Goal: Task Accomplishment & Management: Manage account settings

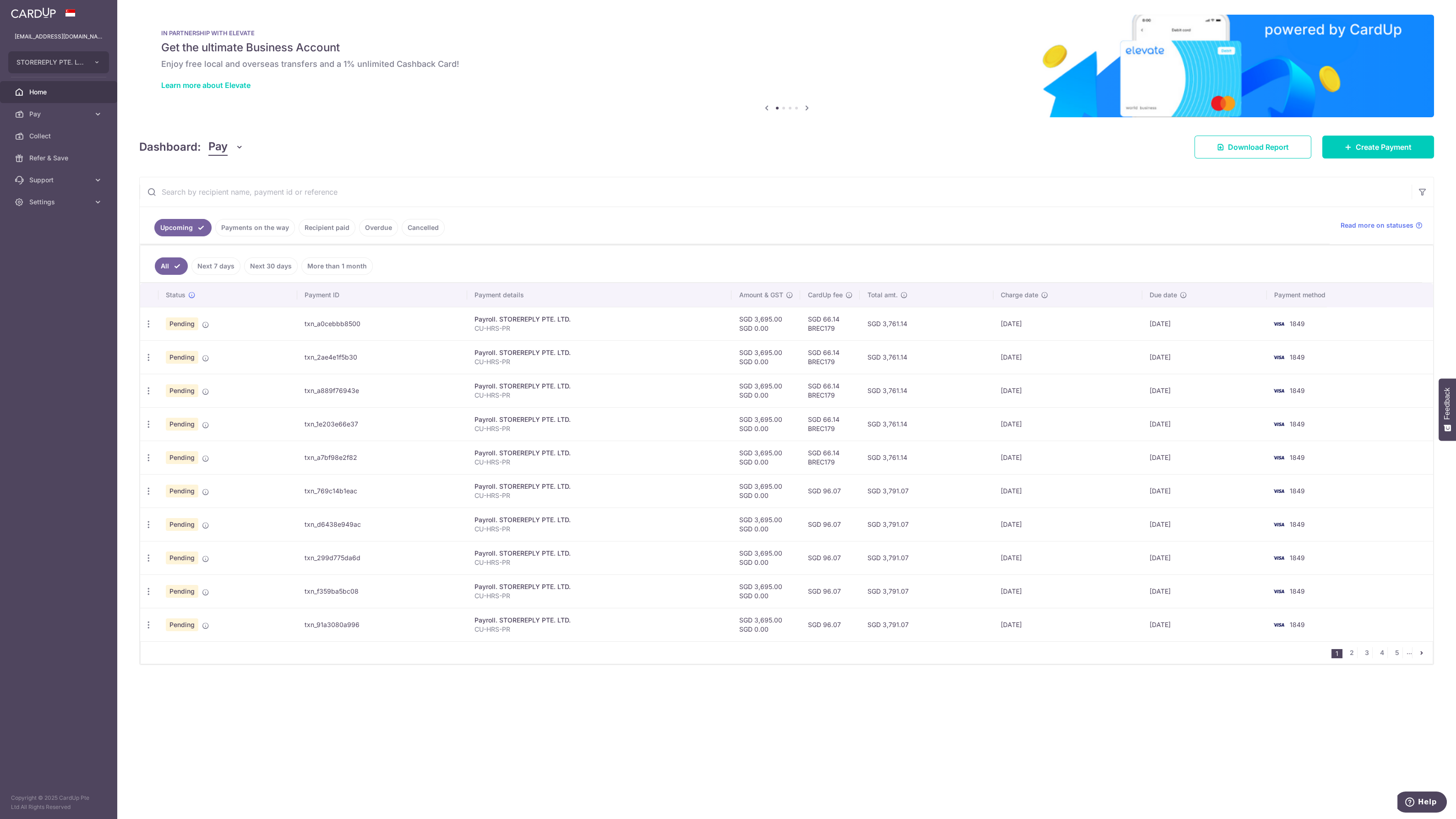
click at [261, 232] on link "Payments on the way" at bounding box center [255, 227] width 80 height 18
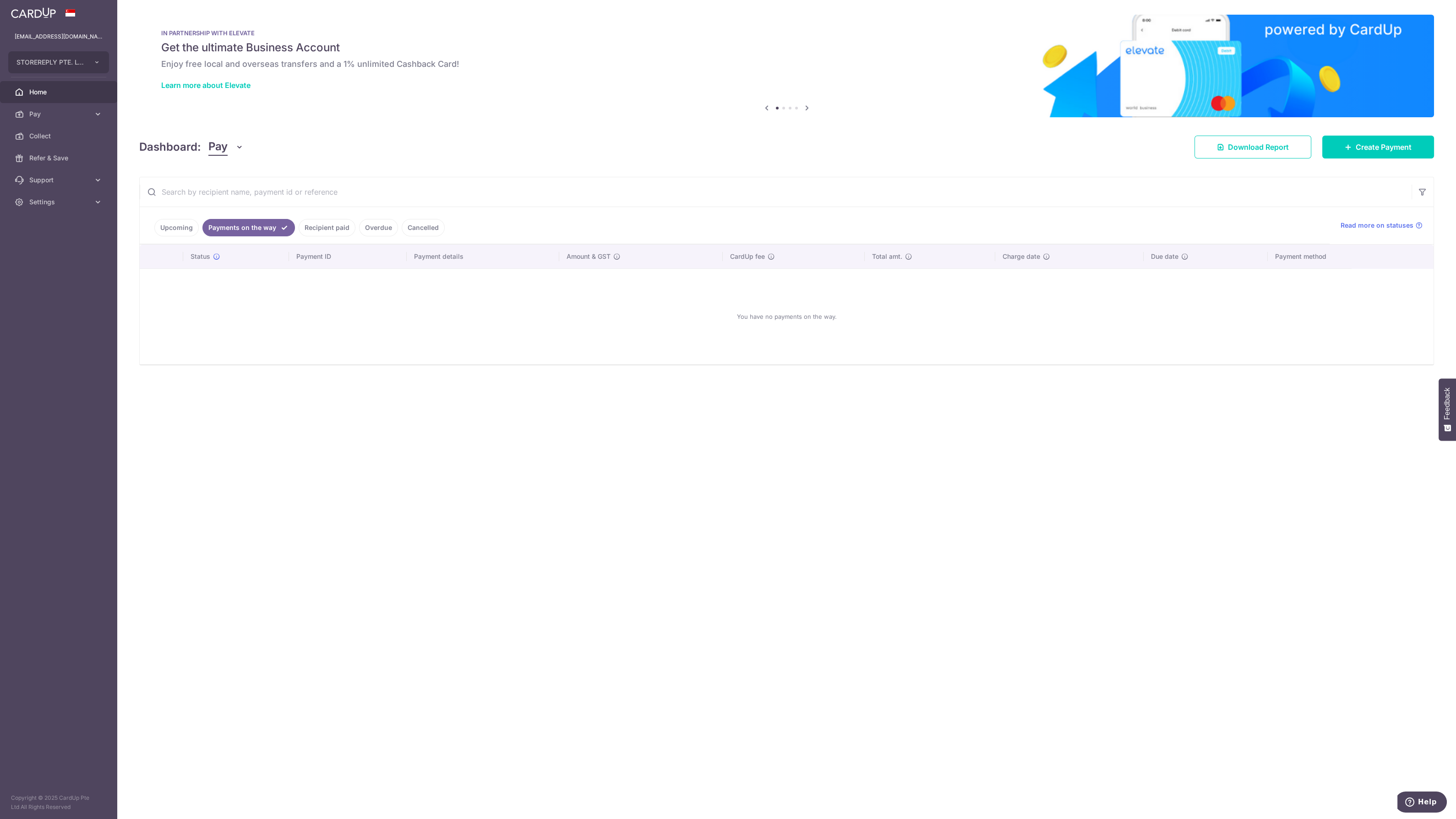
click at [193, 230] on link "Upcoming" at bounding box center [176, 227] width 45 height 18
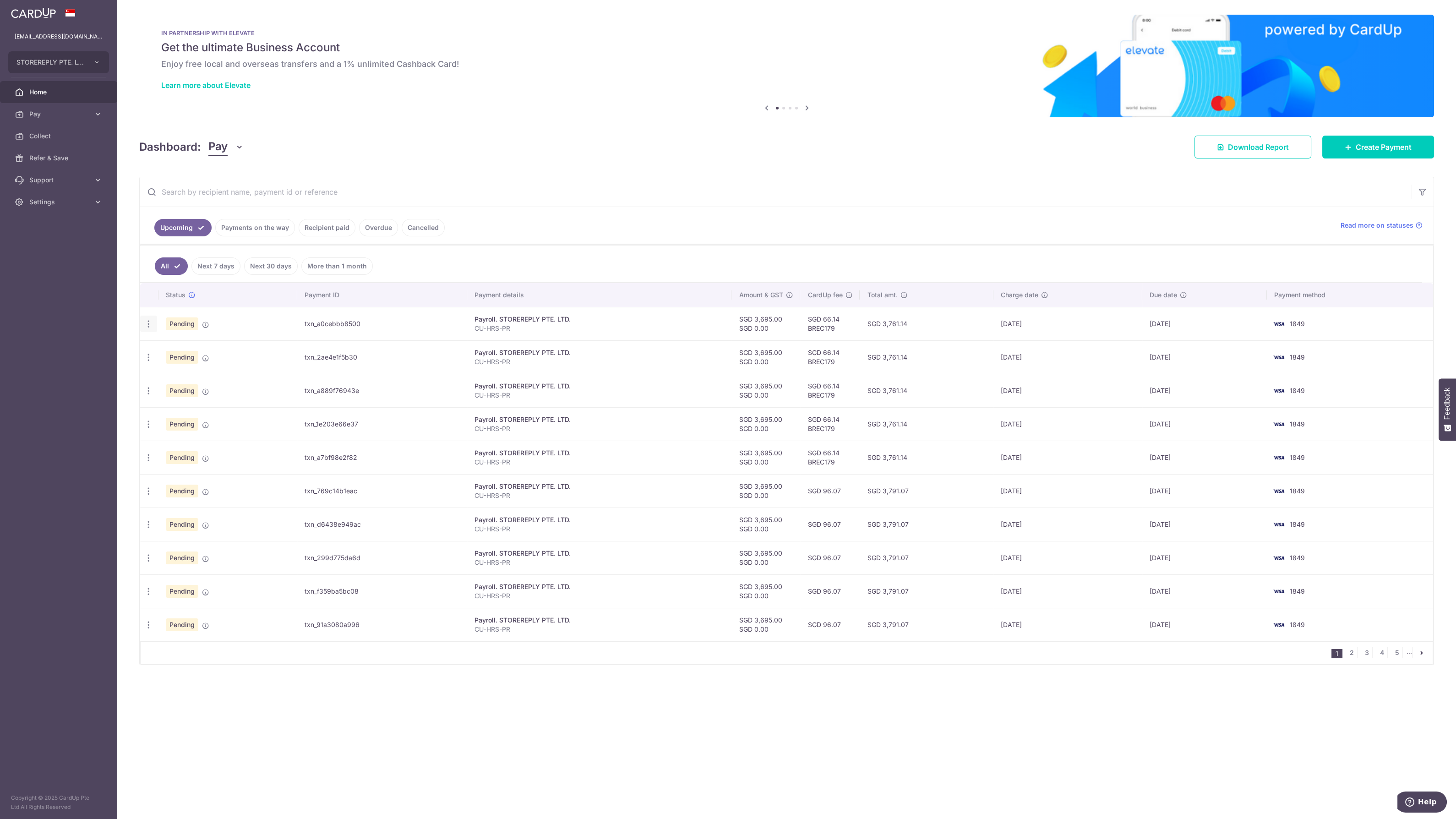
click at [154, 322] on div "Update payment Cancel payment Upload doc" at bounding box center [149, 324] width 17 height 17
click at [149, 326] on icon "button" at bounding box center [148, 324] width 10 height 10
click at [188, 390] on span "Upload doc" at bounding box center [197, 393] width 62 height 11
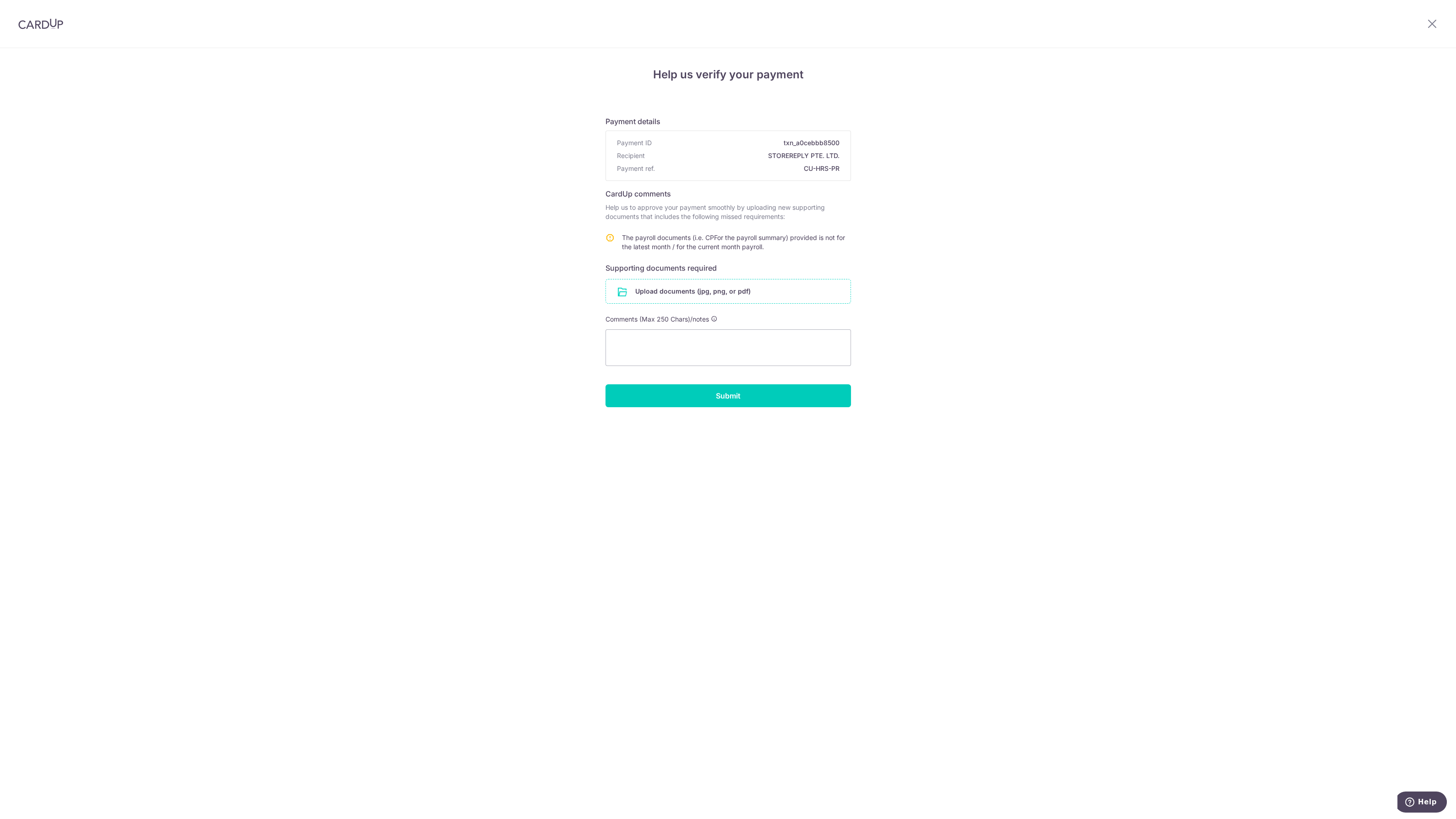
click at [720, 298] on input "file" at bounding box center [728, 291] width 245 height 24
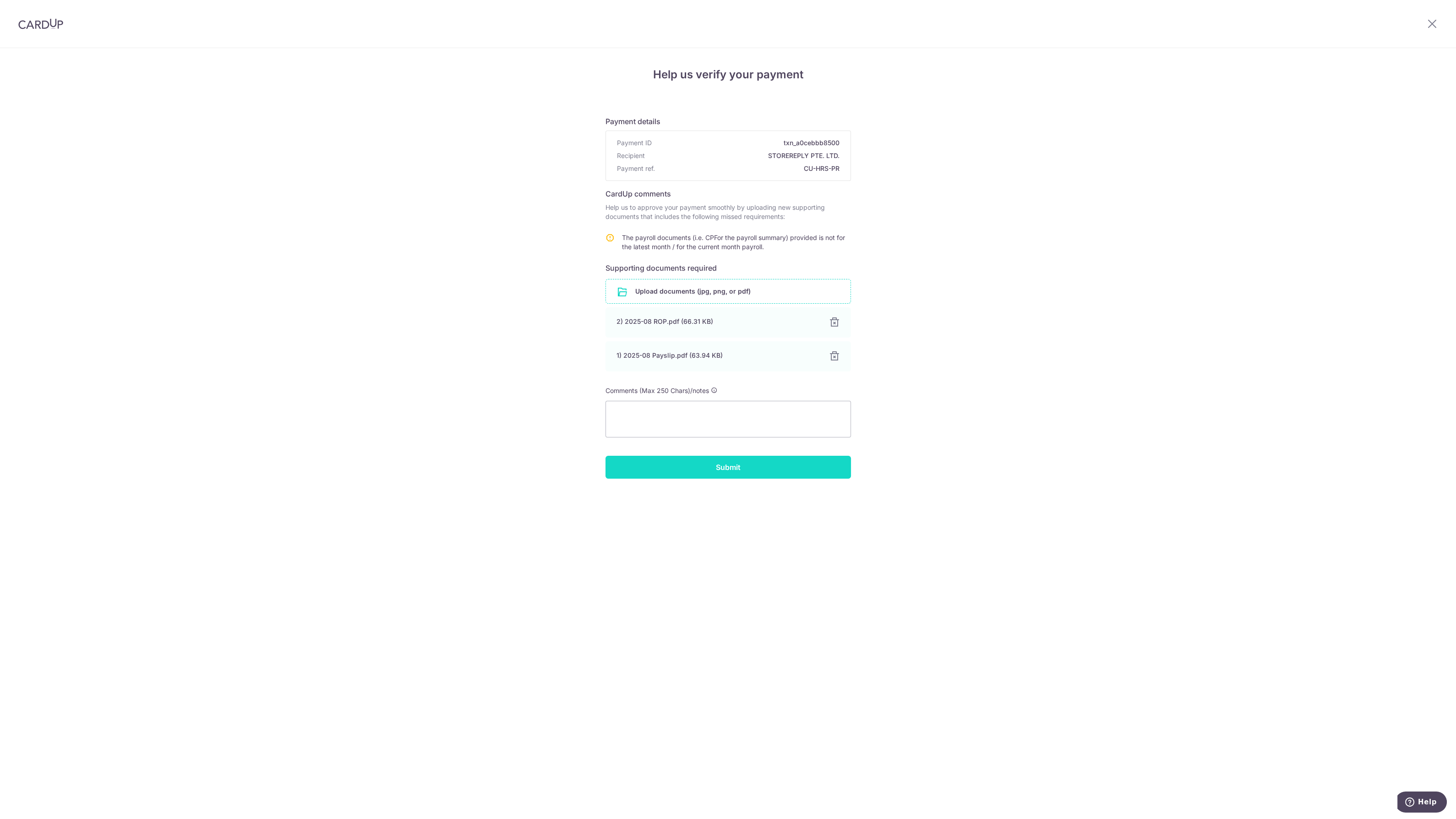
click at [738, 467] on input "Submit" at bounding box center [728, 467] width 245 height 23
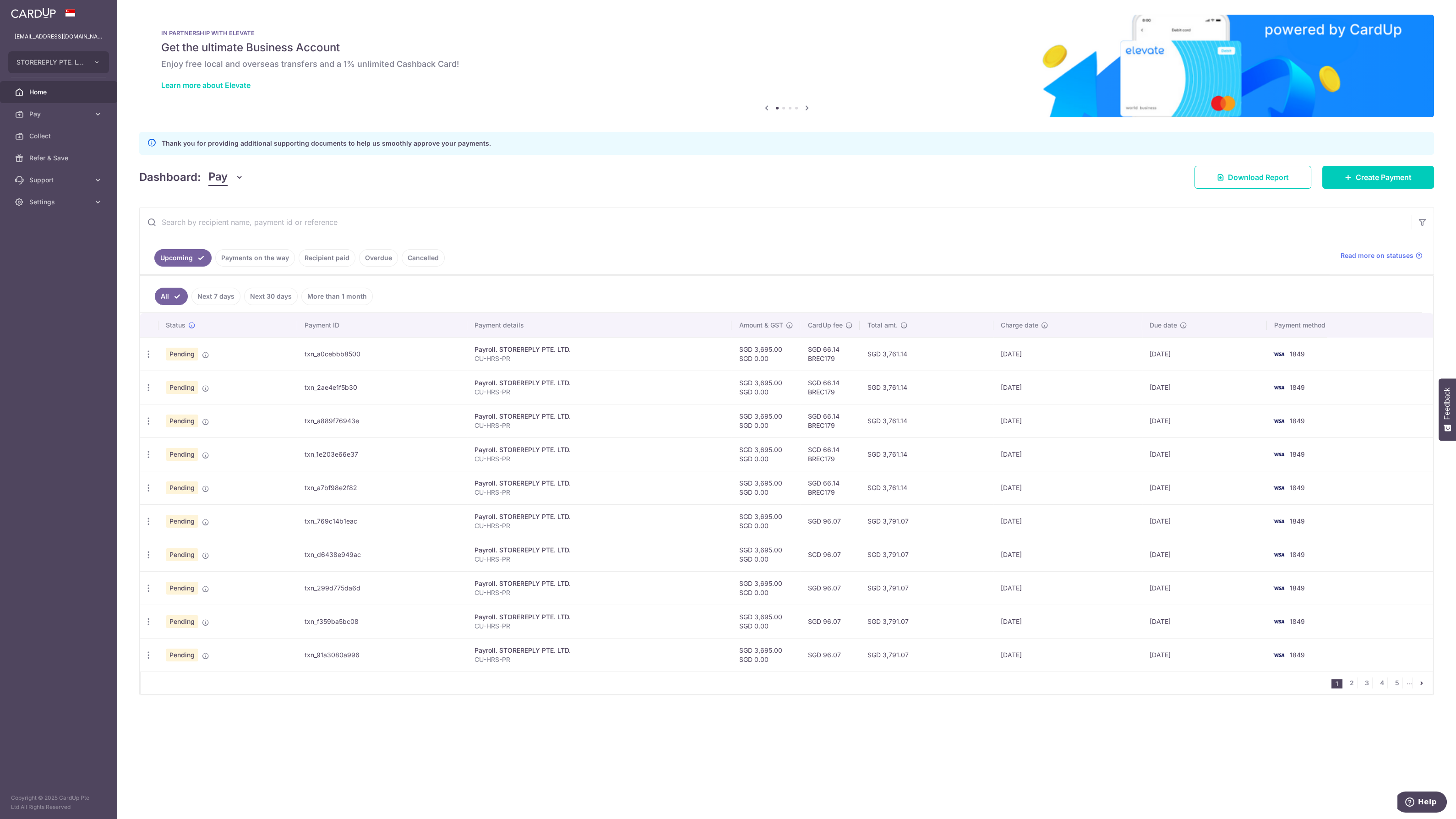
click at [686, 375] on td "Payroll. STOREREPLY PTE. LTD. CU-HRS-PR" at bounding box center [600, 387] width 265 height 33
click at [152, 349] on icon "button" at bounding box center [148, 354] width 10 height 10
click at [166, 374] on span "Update payment" at bounding box center [197, 379] width 62 height 11
radio input "true"
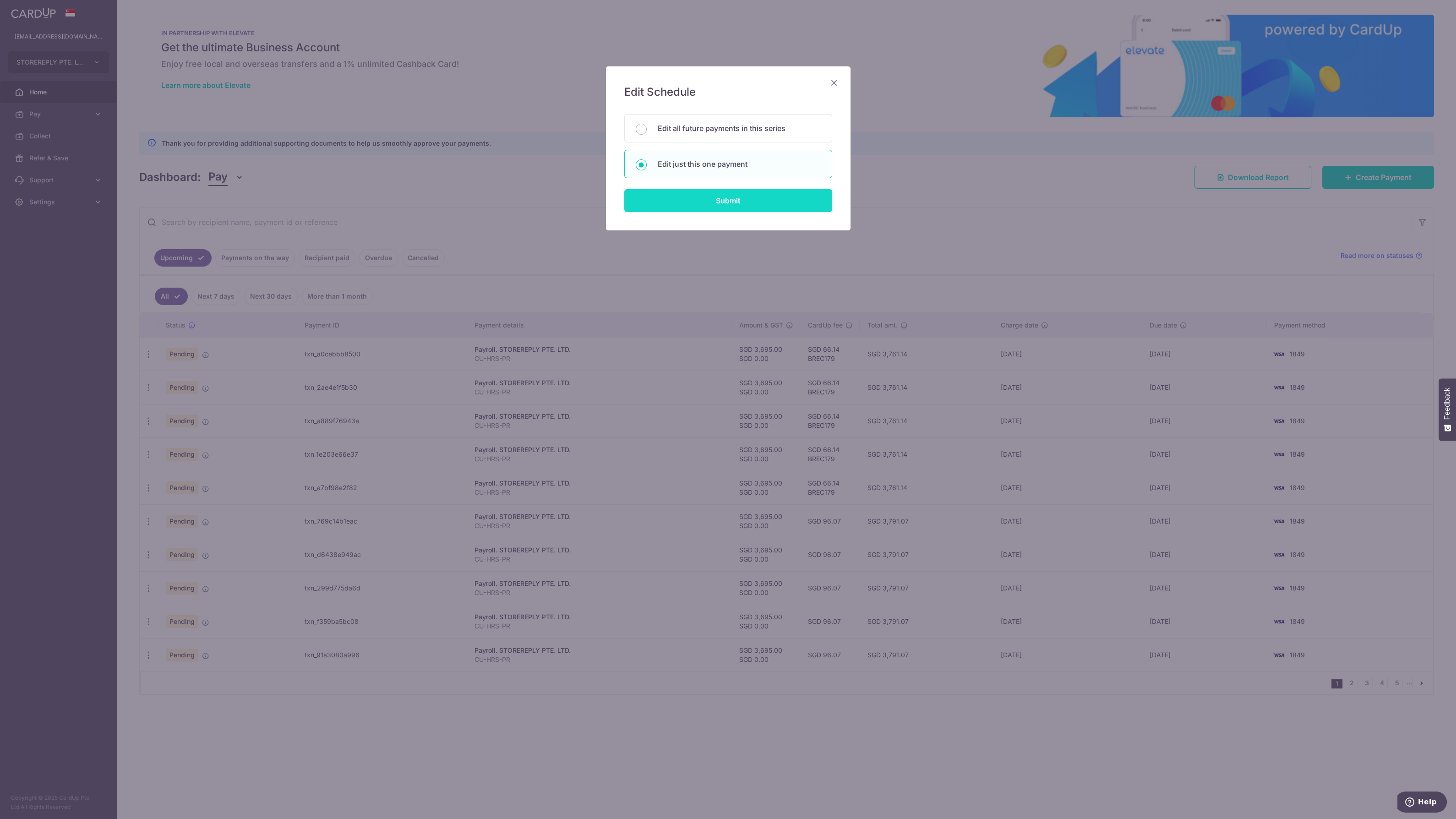
click at [696, 206] on input "Submit" at bounding box center [728, 201] width 208 height 23
radio input "true"
type input "3,695.00"
type input "06/09/2025"
type input "CU-HRS-PR"
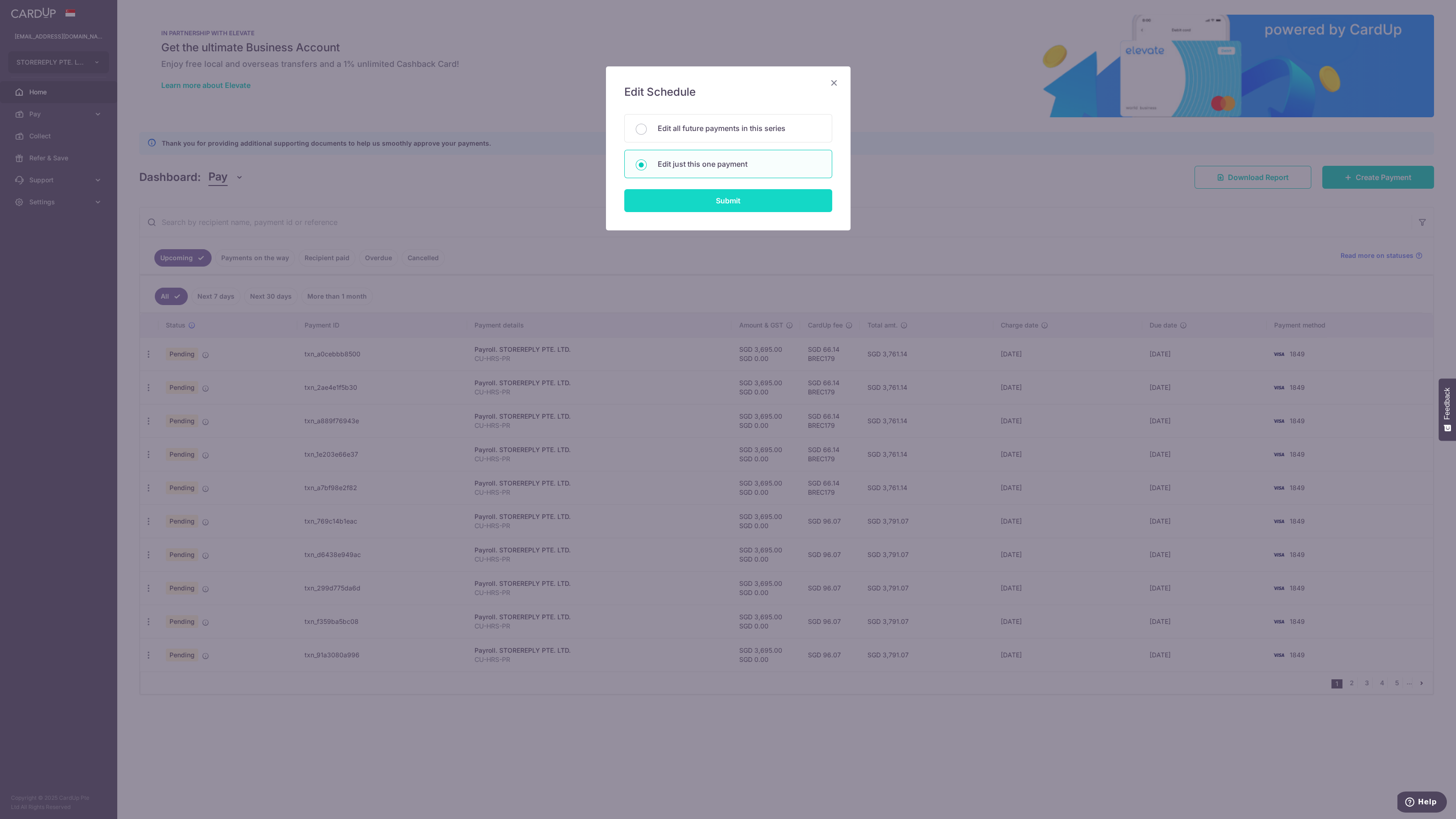
type input "CU HRS PR"
type input "BREC179"
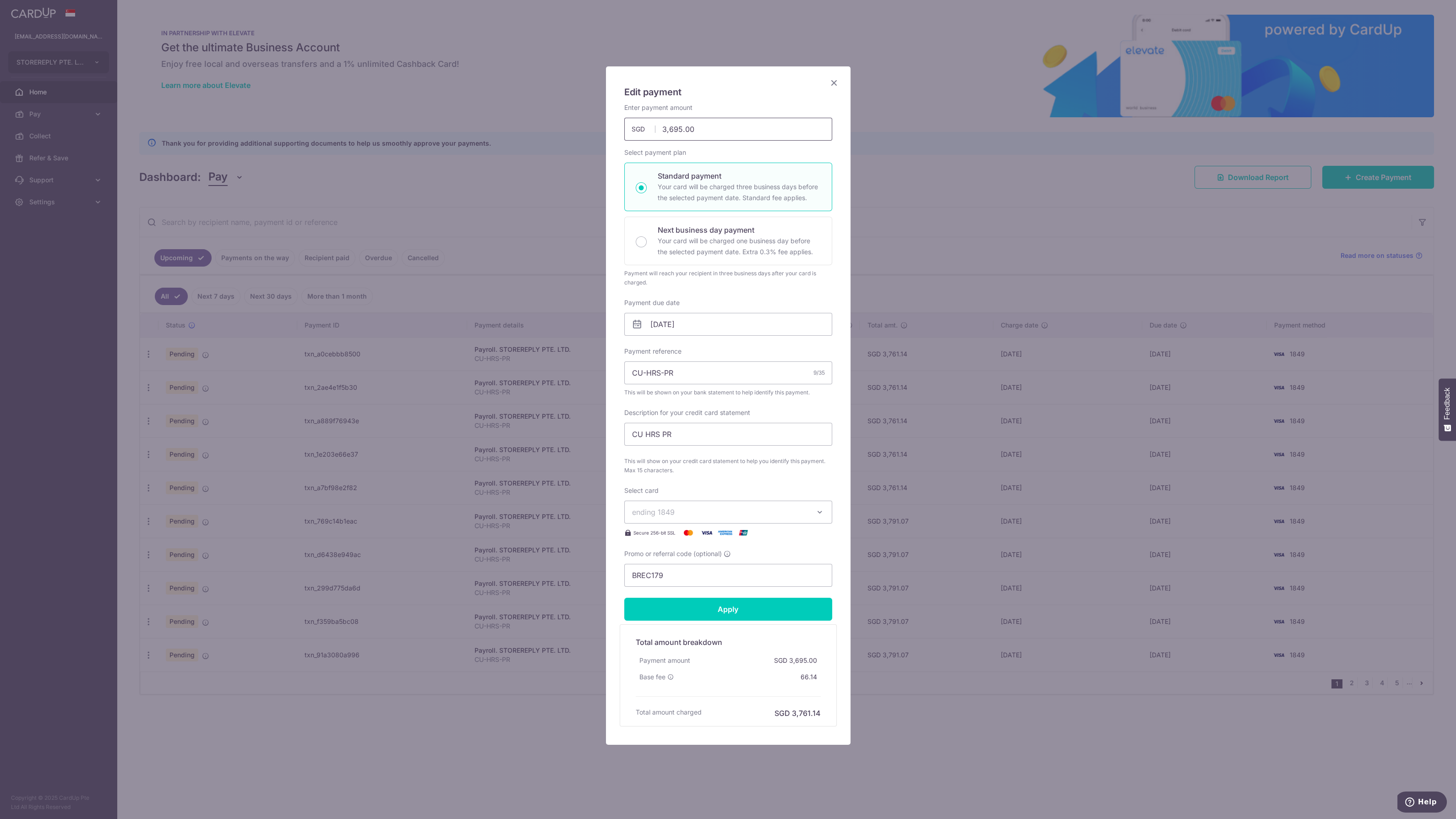
click at [679, 132] on input "3,695.00" at bounding box center [728, 129] width 208 height 23
type input "3,694.00"
click at [756, 605] on input "Apply" at bounding box center [728, 609] width 208 height 23
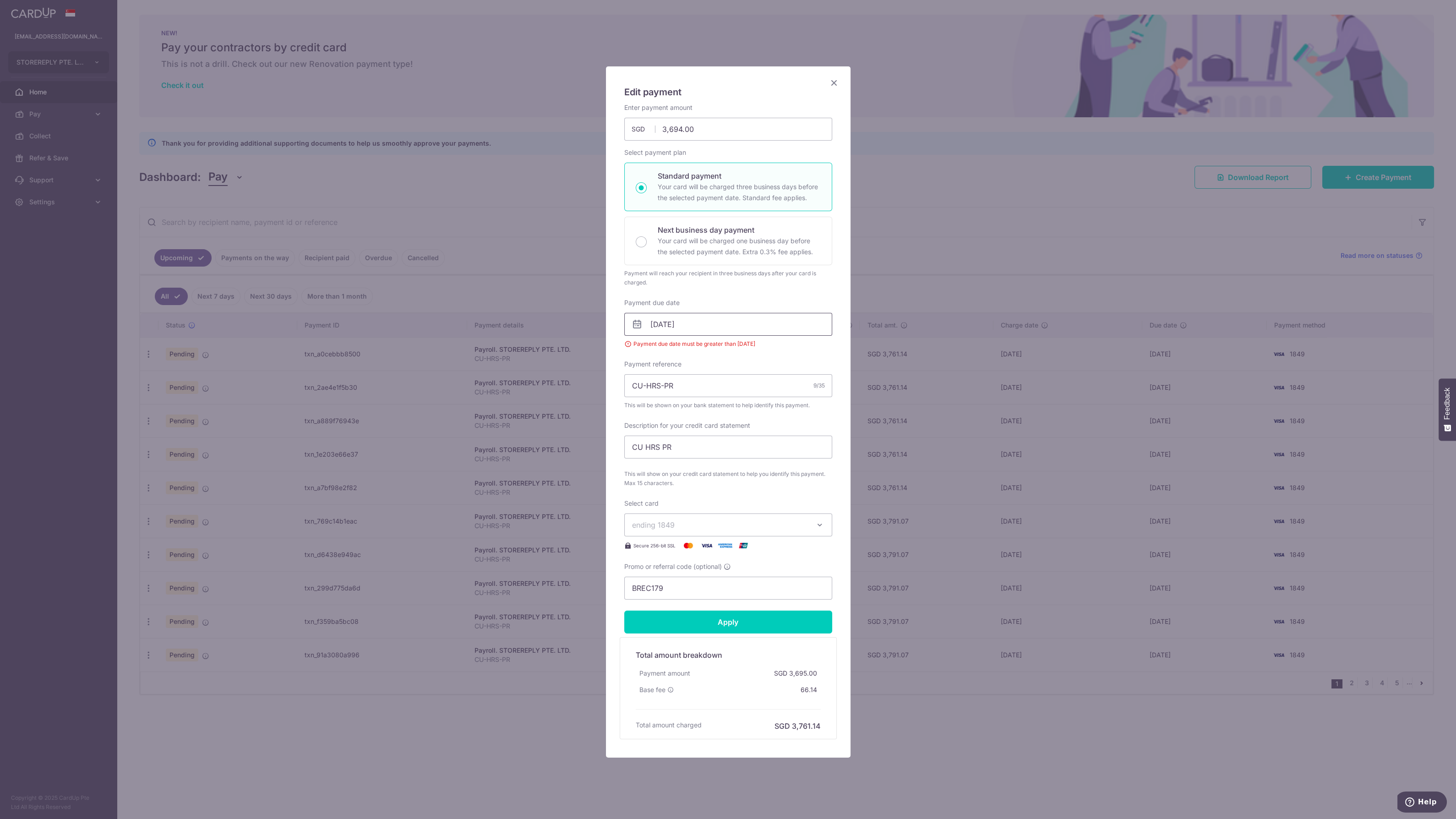
click at [724, 329] on input "06/09/2025" at bounding box center [728, 324] width 208 height 23
click at [658, 410] on link "8" at bounding box center [658, 407] width 15 height 15
type input "[DATE]"
click at [758, 616] on input "Apply" at bounding box center [728, 622] width 208 height 23
type input "Successfully Applied"
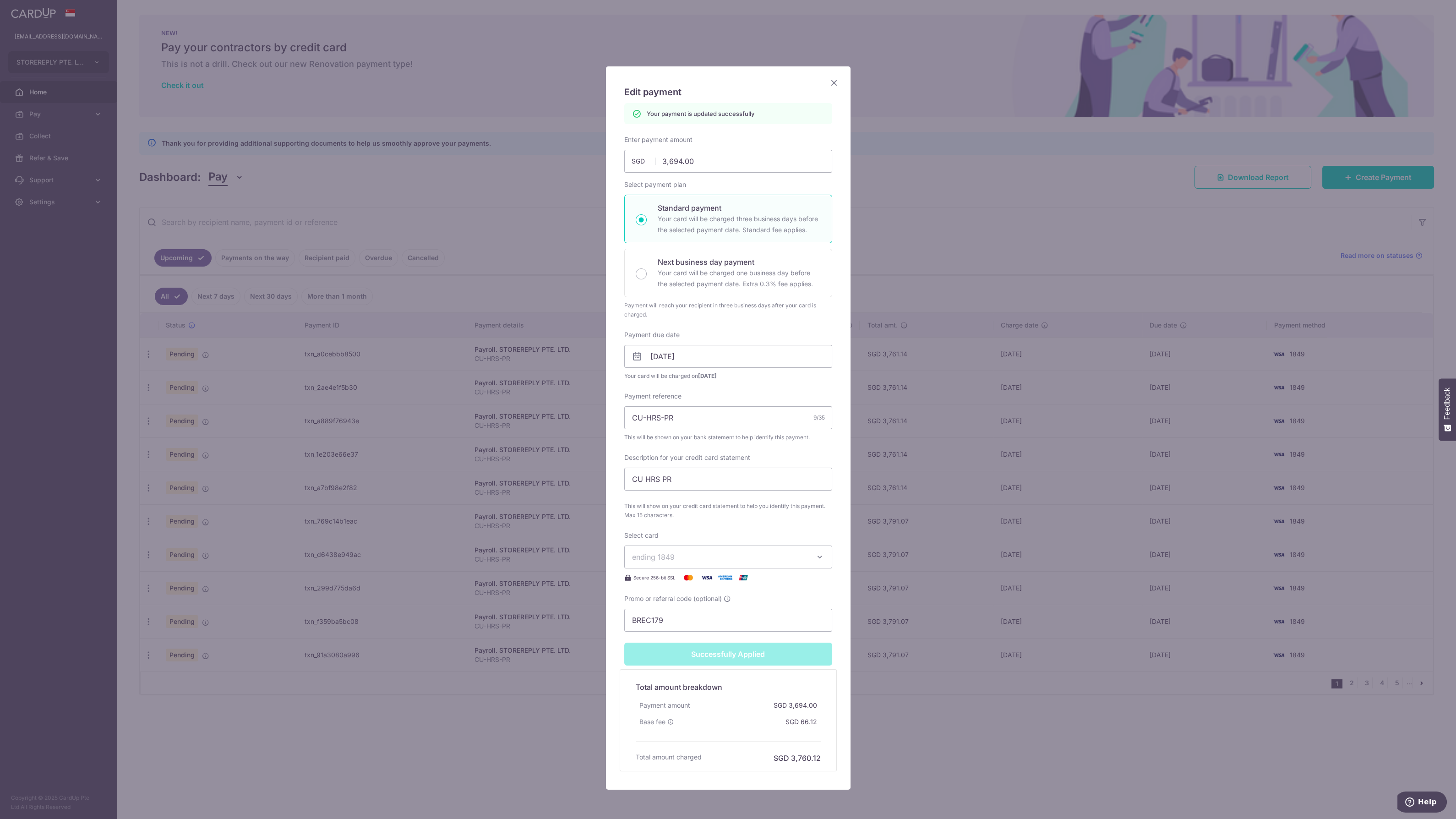
click at [832, 81] on icon "Close" at bounding box center [834, 83] width 11 height 11
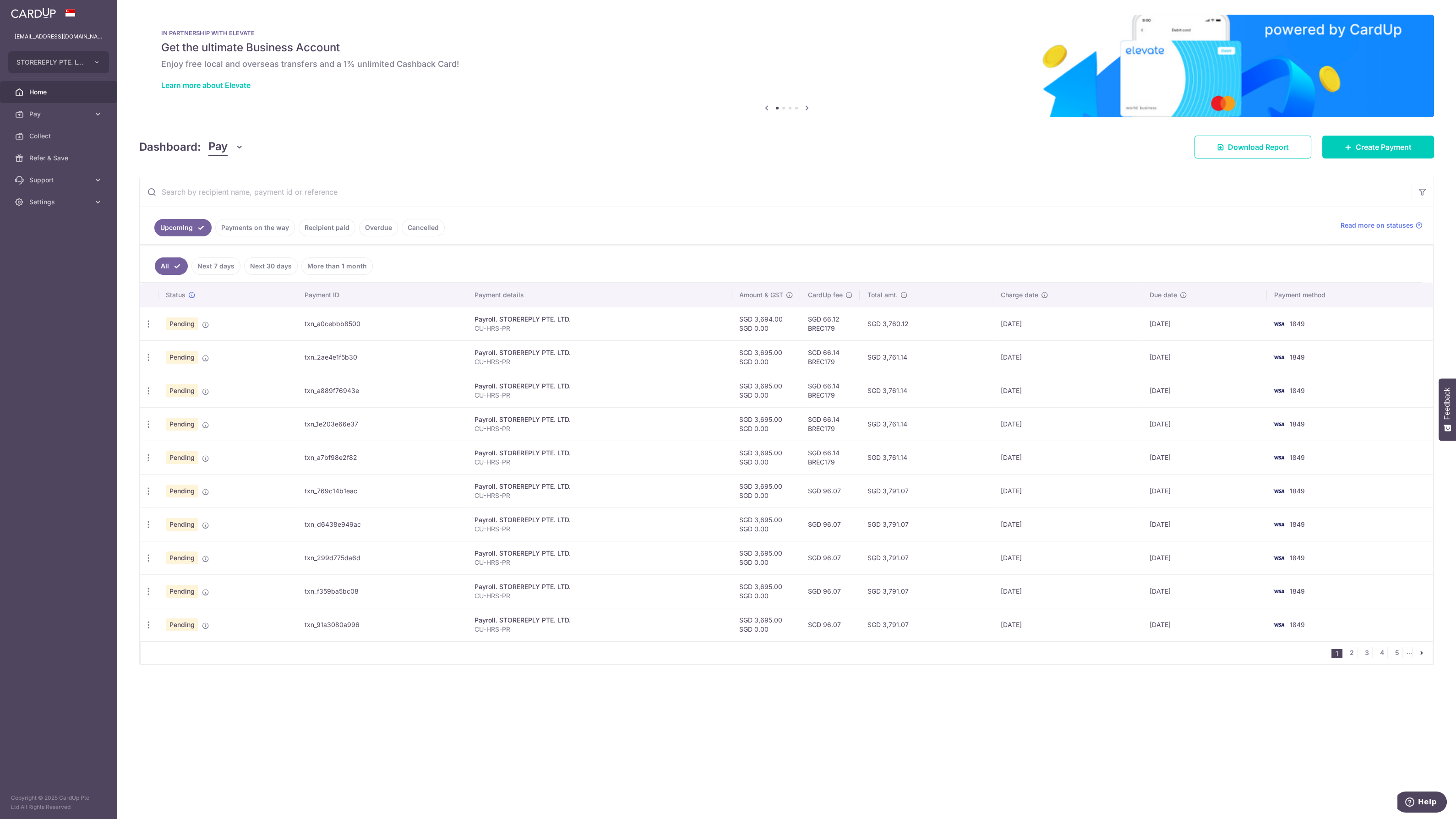
click at [399, 358] on td "txn_2ae4e1f5b30" at bounding box center [382, 357] width 170 height 33
click at [152, 329] on icon "button" at bounding box center [148, 324] width 10 height 10
click at [163, 377] on link "Update payment" at bounding box center [188, 382] width 96 height 22
radio input "true"
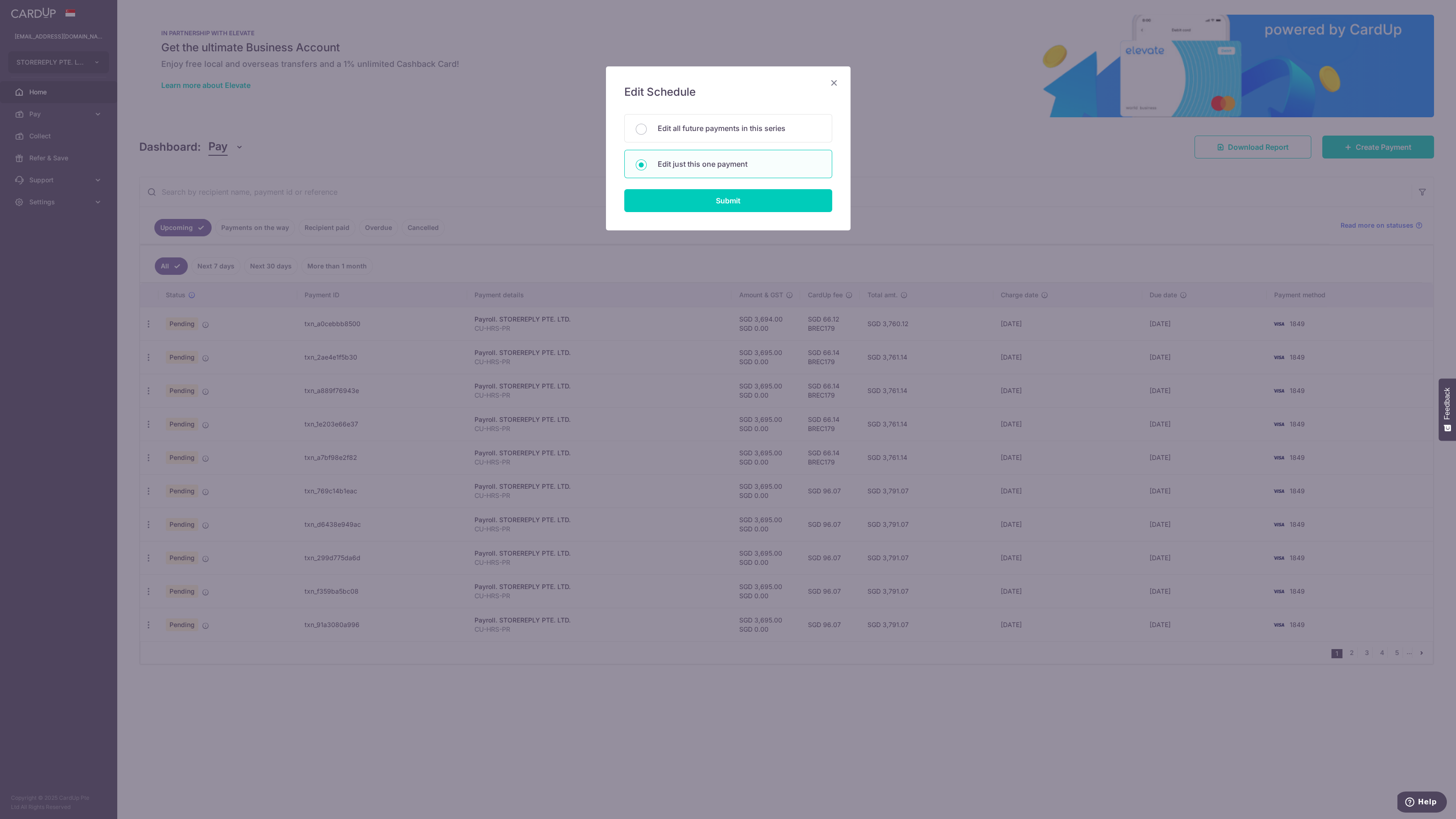
click at [664, 211] on div "Submit" at bounding box center [728, 201] width 219 height 23
click at [690, 126] on p "Edit all future payments in this series" at bounding box center [739, 128] width 163 height 11
click at [647, 126] on input "Edit all future payments in this series" at bounding box center [641, 129] width 11 height 11
radio input "true"
click at [700, 197] on input "Submit" at bounding box center [728, 201] width 208 height 23
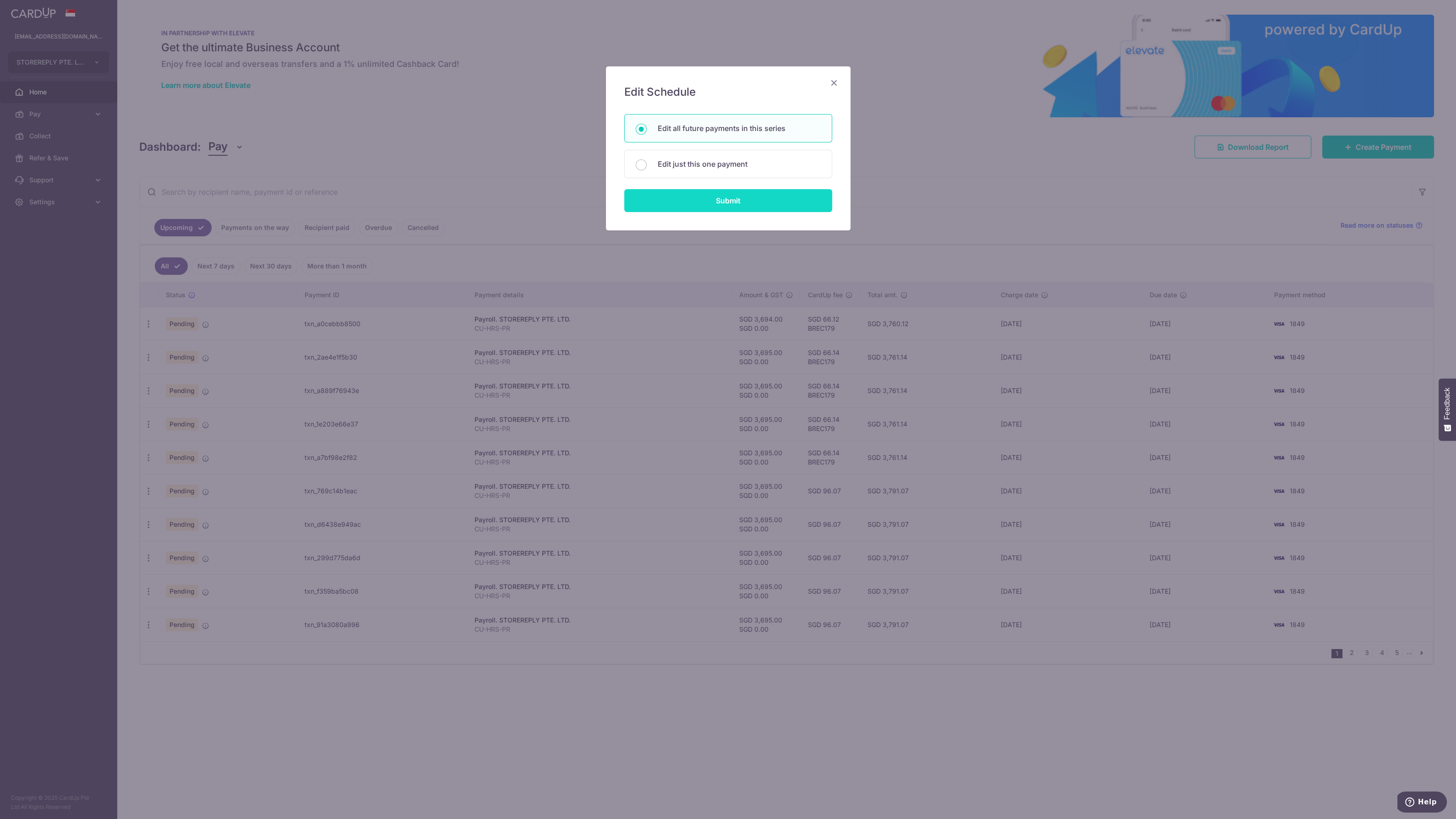
radio input "true"
type input "3,695.00"
type input "CU-HRS-PR"
type input "CU HRS PR"
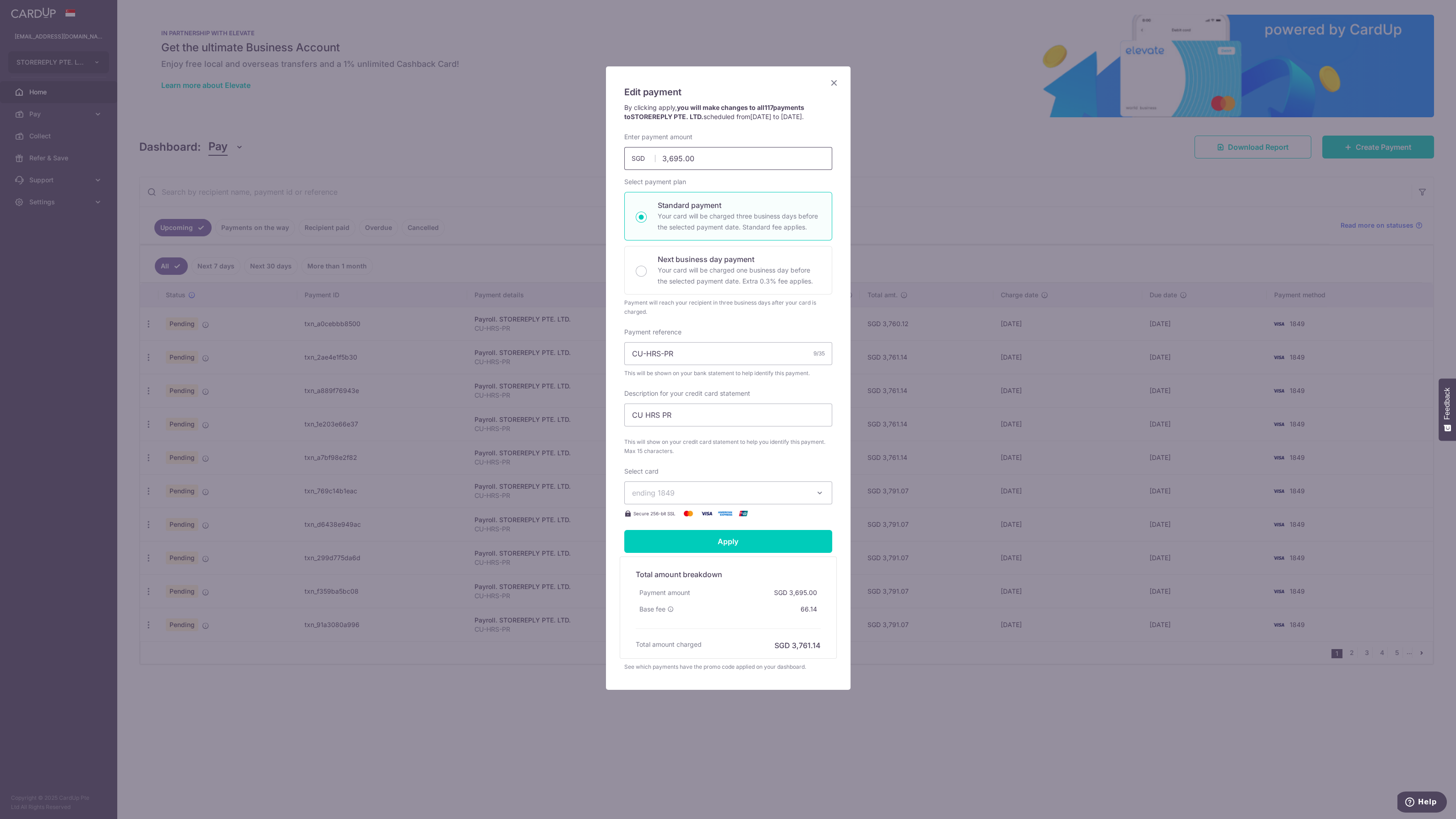
click at [681, 158] on input "3,695.00" at bounding box center [728, 158] width 208 height 23
type input "3,694.00"
click at [759, 538] on input "Apply" at bounding box center [728, 541] width 208 height 23
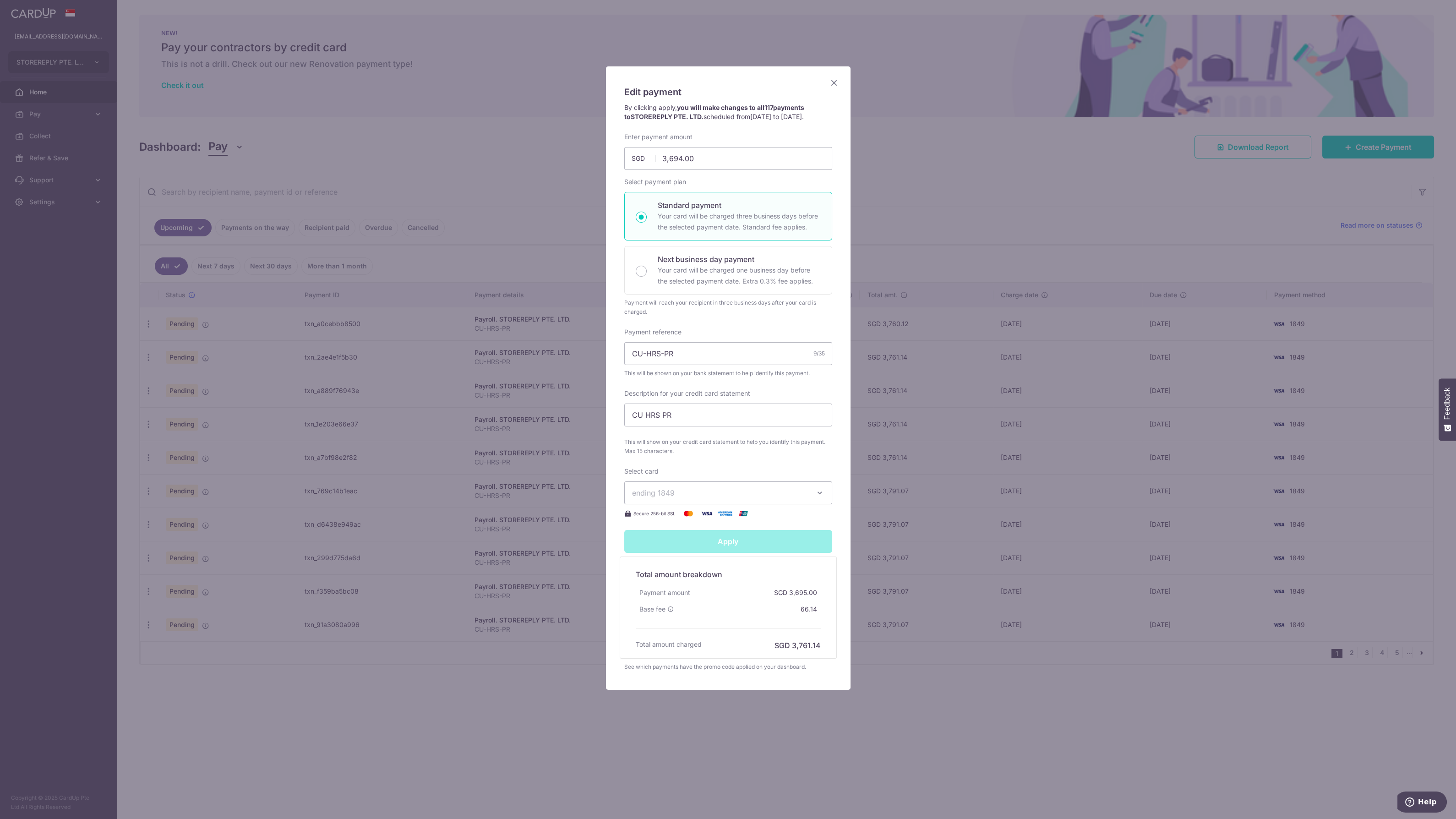
click at [832, 81] on icon "Close" at bounding box center [834, 83] width 11 height 11
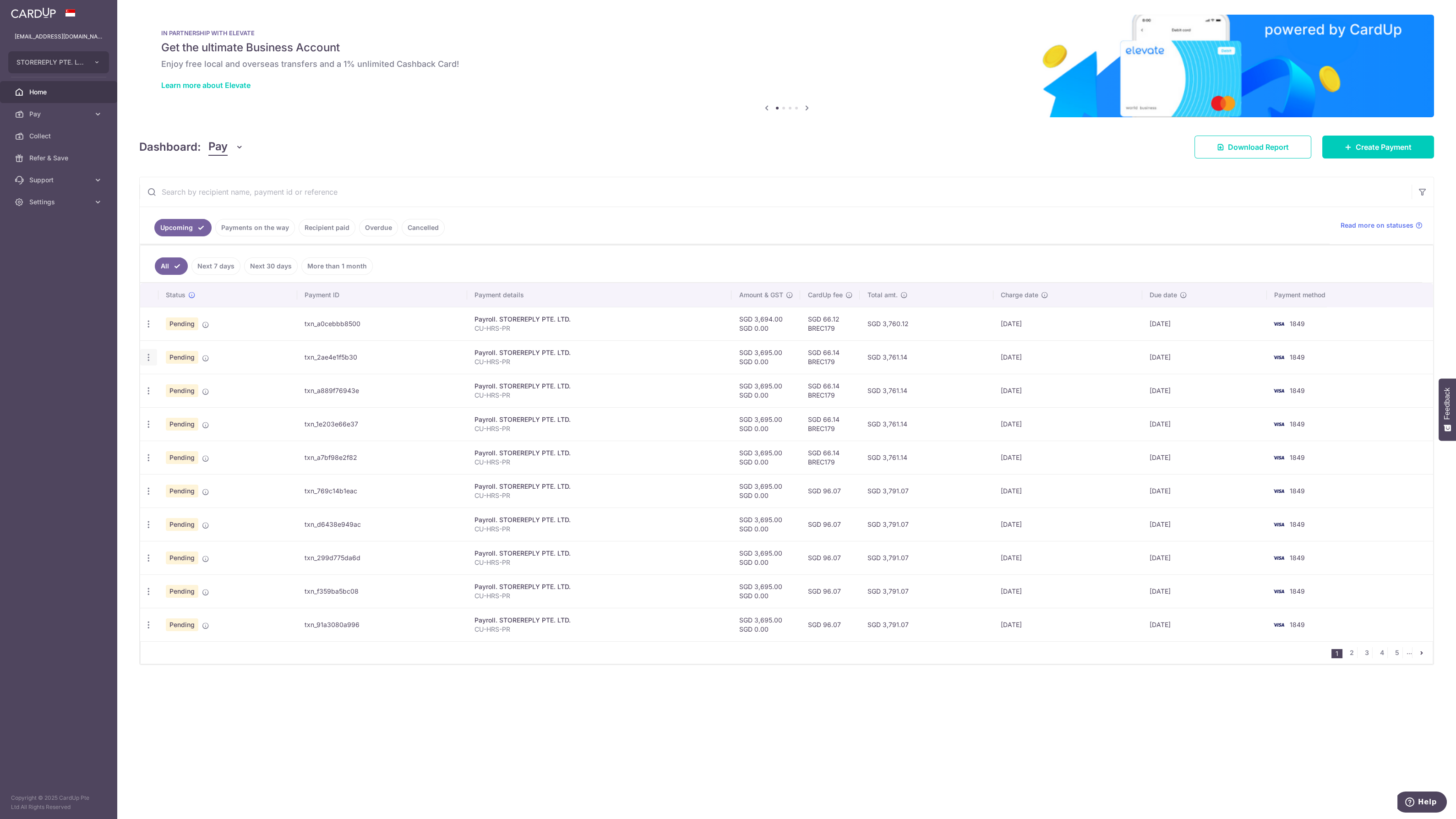
click at [149, 329] on icon "button" at bounding box center [148, 324] width 10 height 10
click at [166, 381] on span "Update payment" at bounding box center [197, 382] width 62 height 11
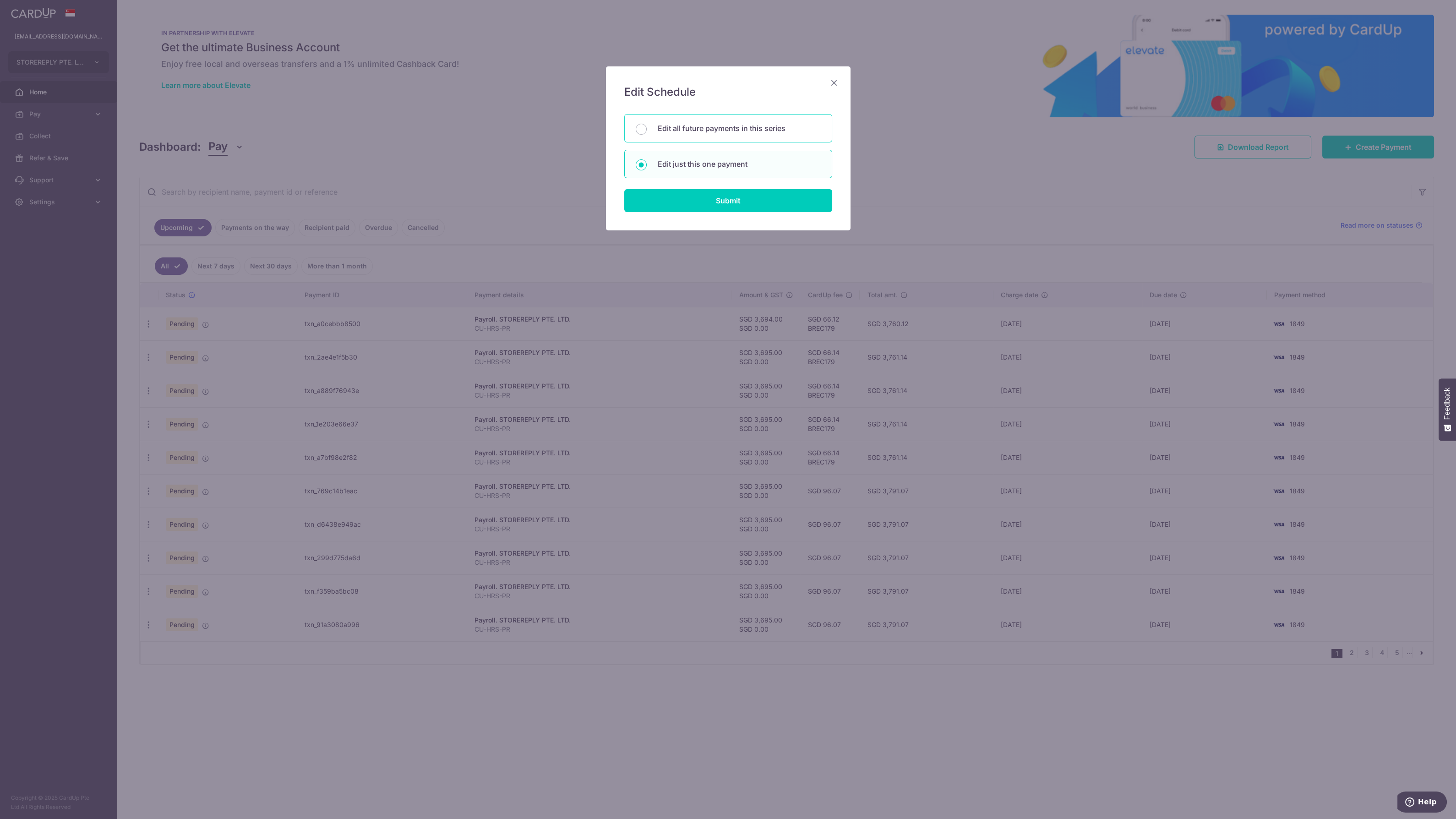
click at [755, 136] on div "Edit all future payments in this series" at bounding box center [728, 128] width 208 height 28
radio input "true"
click at [738, 198] on input "Submit" at bounding box center [728, 201] width 208 height 23
radio input "true"
type input "3,695.00"
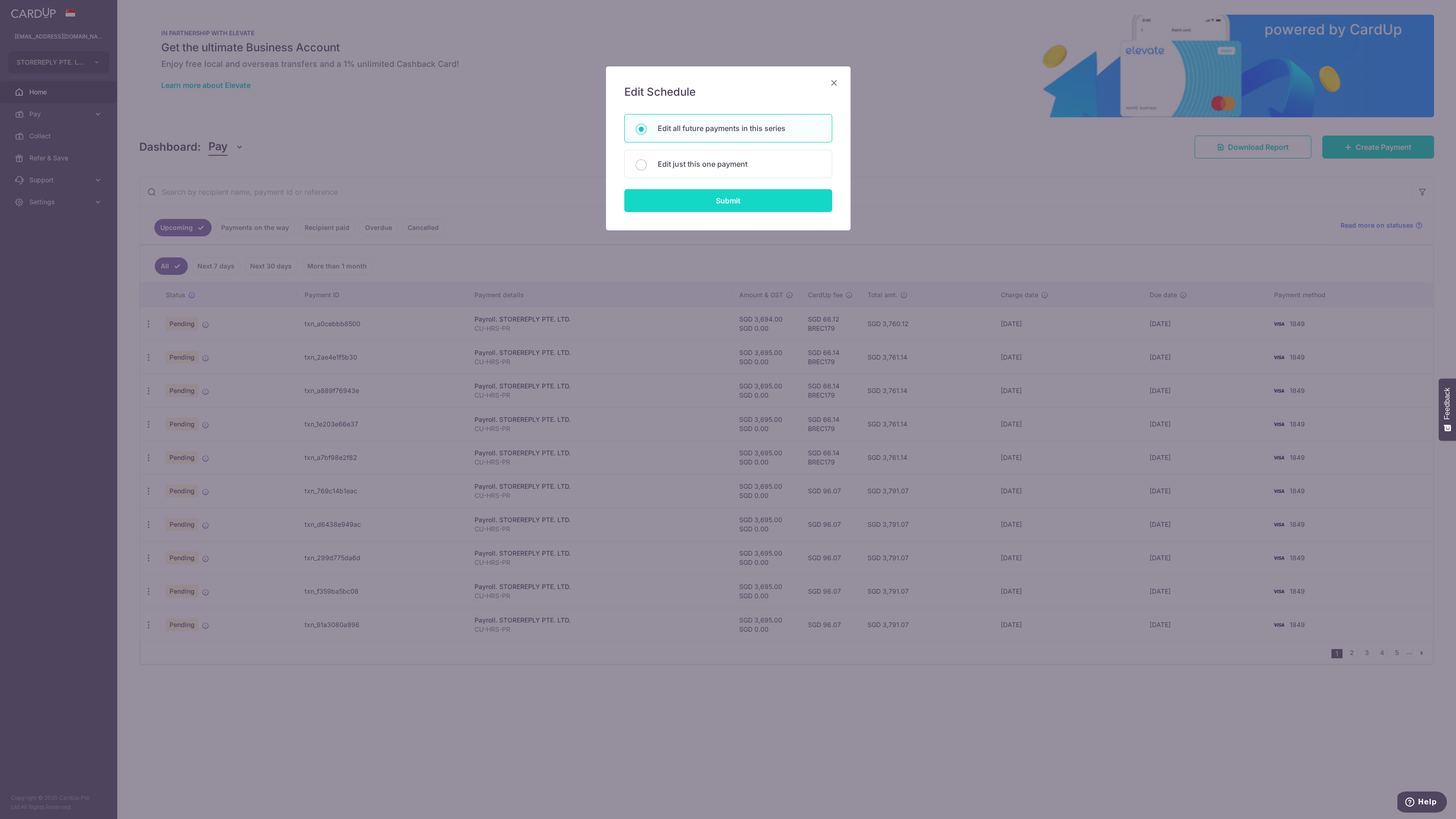
type input "CU-HRS-PR"
type input "CU HRS PR"
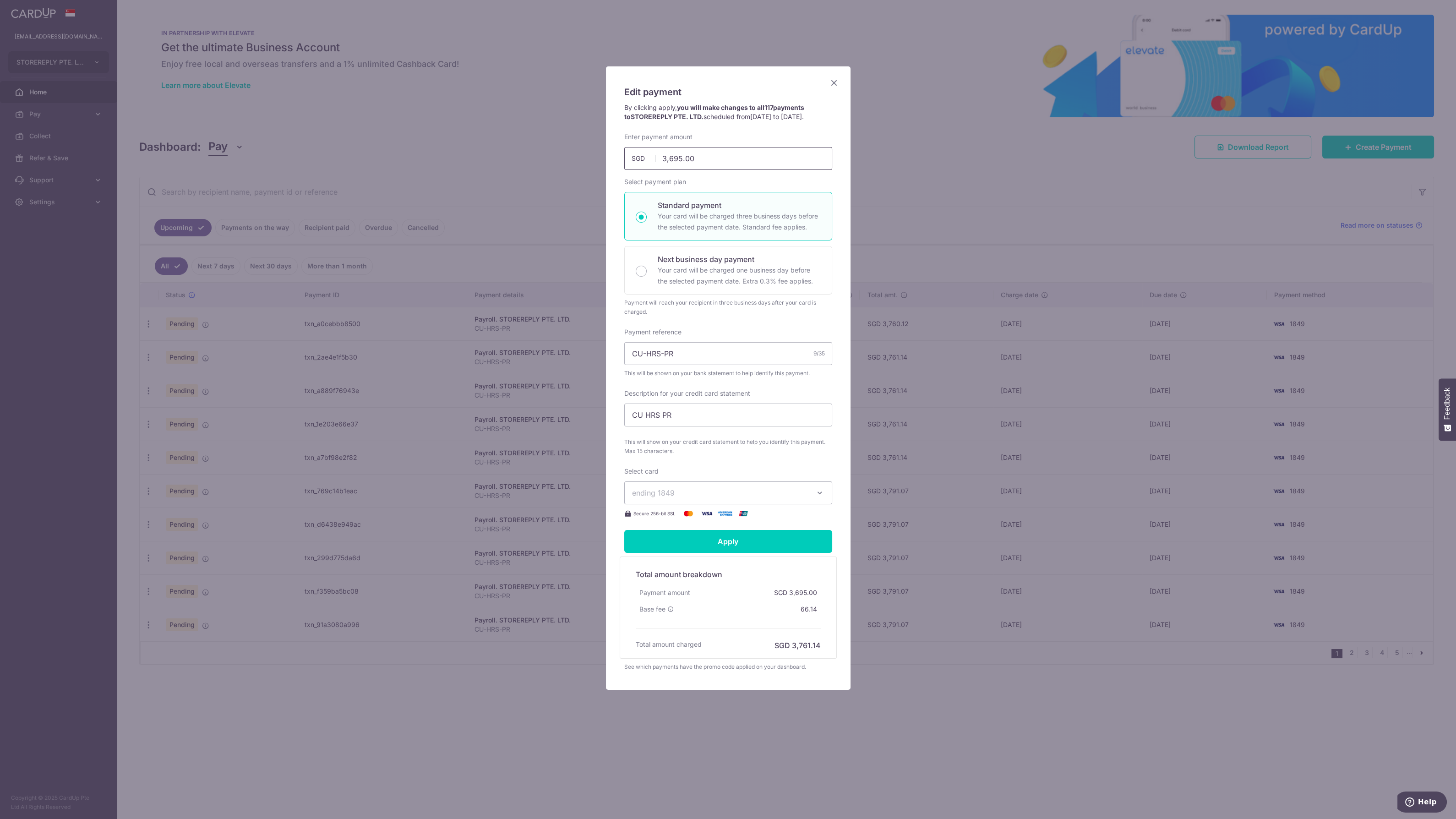
click at [678, 161] on input "3,695.00" at bounding box center [728, 158] width 208 height 23
drag, startPoint x: 724, startPoint y: 546, endPoint x: 793, endPoint y: 614, distance: 96.9
click at [793, 614] on form "By clicking apply, you will make changes to all 117 payments to STOREREPLY PTE.…" at bounding box center [728, 387] width 208 height 569
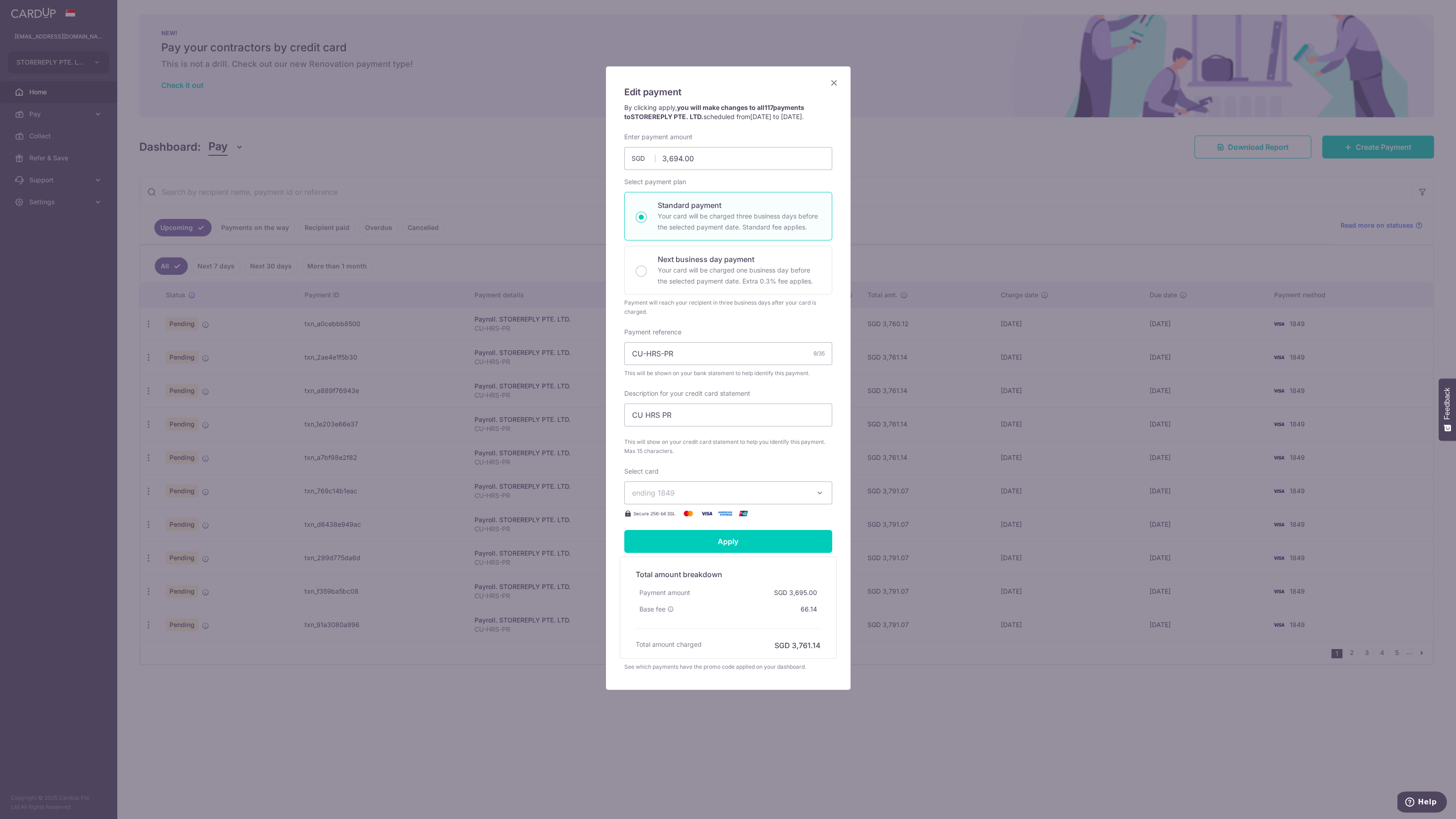
click at [835, 76] on div "Edit payment By clicking apply, you will make changes to all 117 payments to ST…" at bounding box center [728, 378] width 245 height 623
click at [835, 79] on icon "Close" at bounding box center [834, 83] width 11 height 11
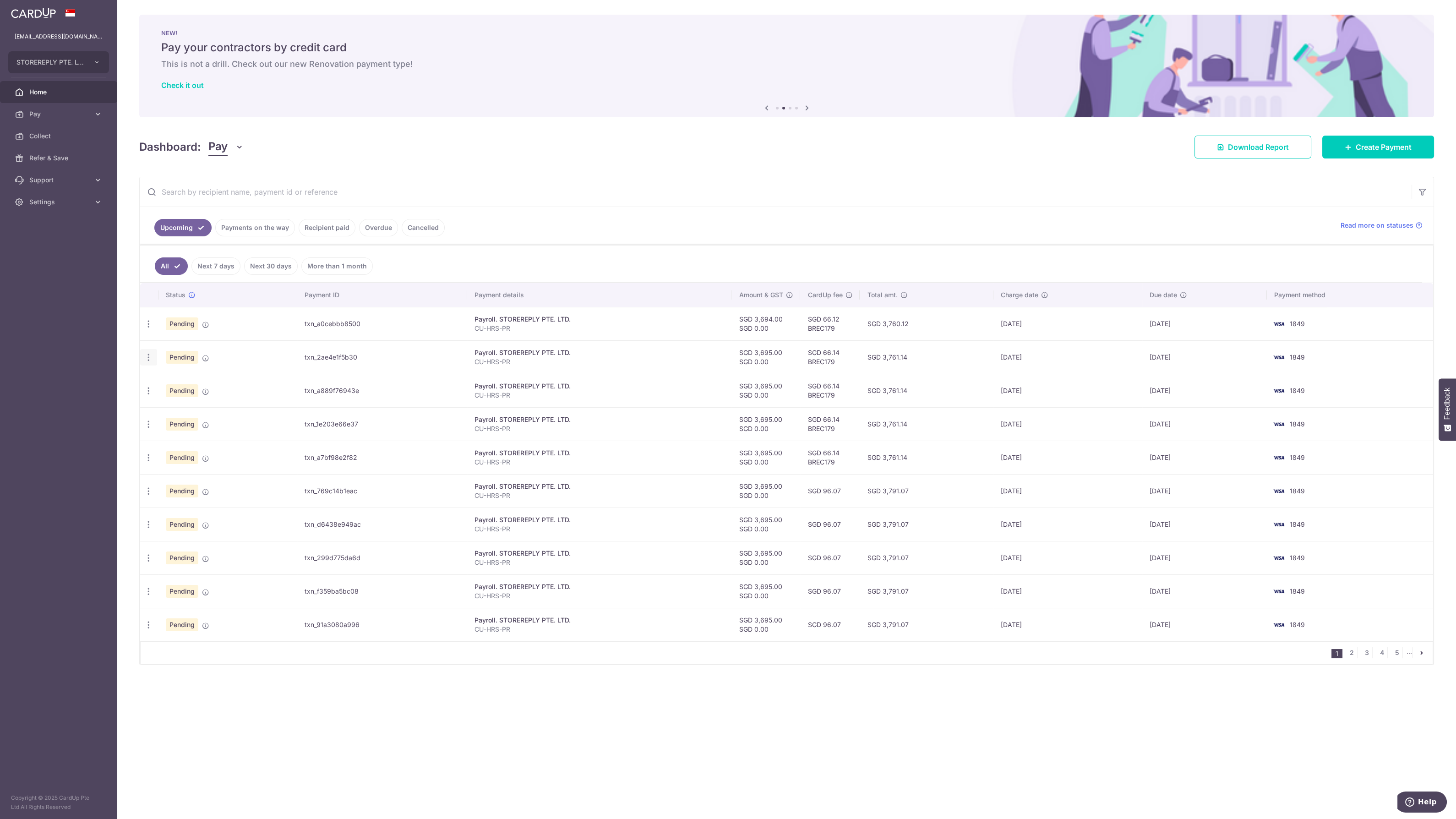
click at [145, 362] on div "Update payment Cancel payment Upload doc" at bounding box center [149, 357] width 17 height 17
click at [149, 329] on icon "button" at bounding box center [148, 324] width 10 height 10
click at [161, 380] on link "Update payment" at bounding box center [188, 382] width 96 height 22
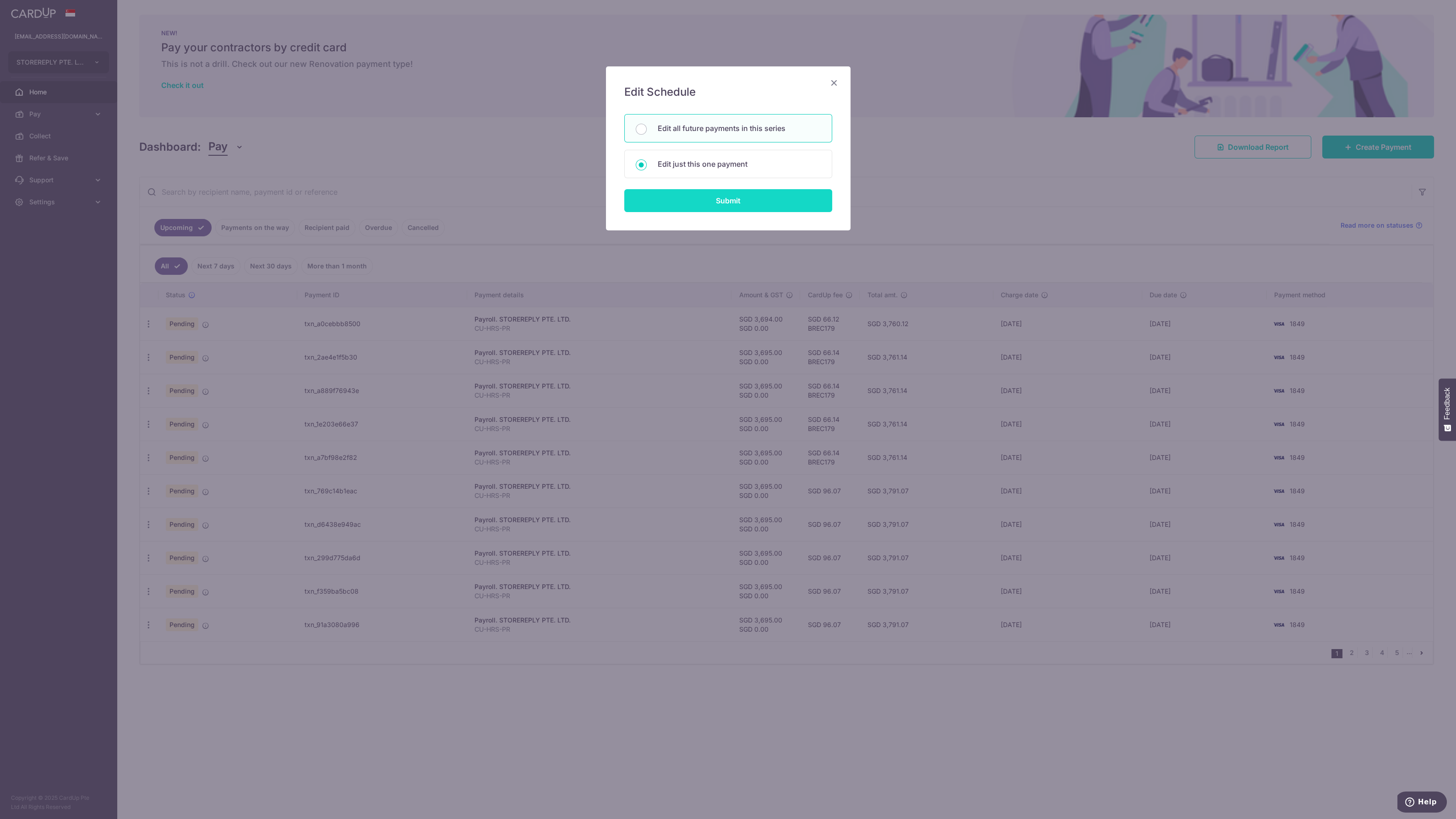
click at [716, 208] on input "Submit" at bounding box center [728, 201] width 208 height 23
type input "3,695.00"
radio input "true"
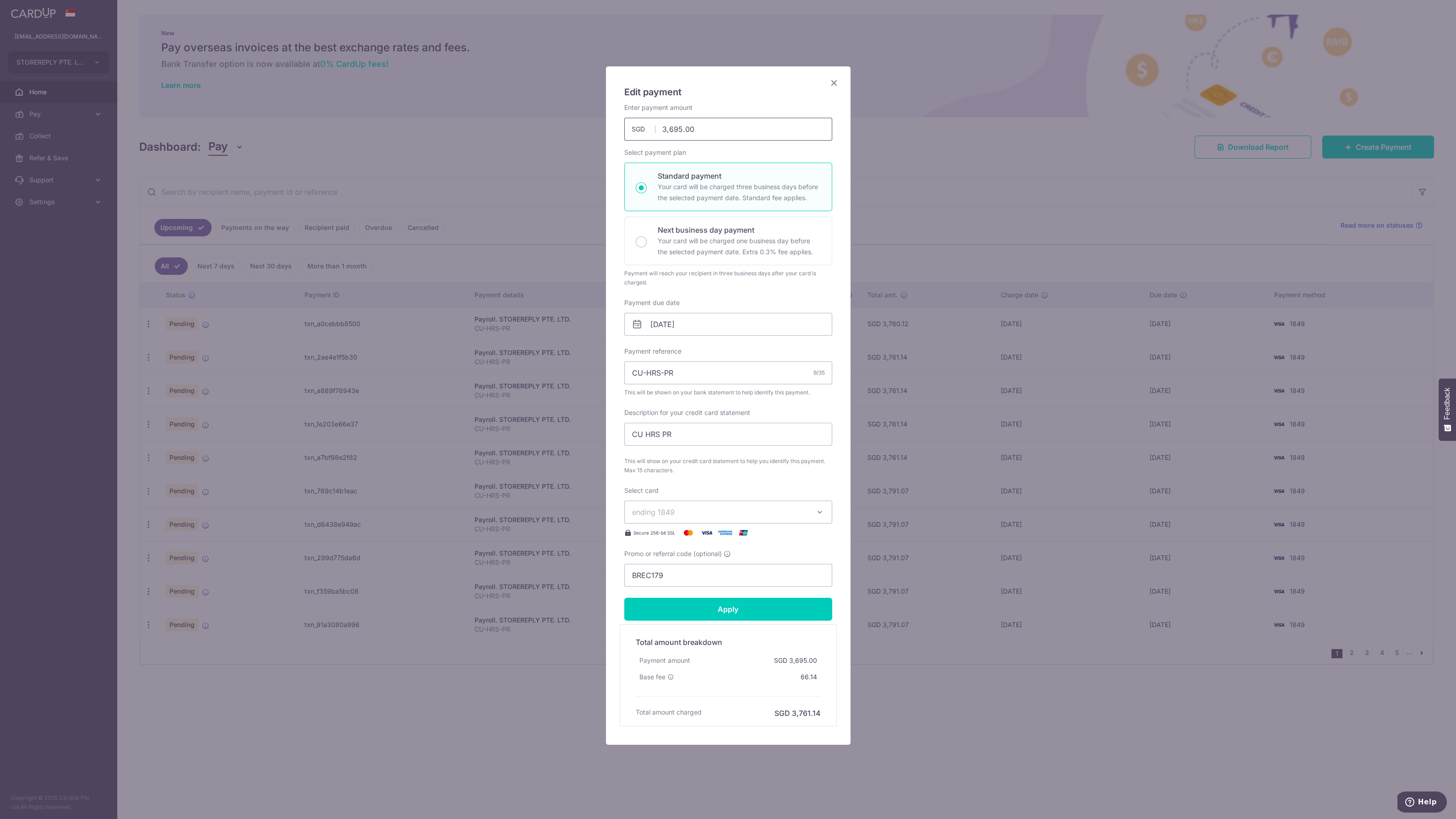
click at [678, 129] on input "3,695.00" at bounding box center [728, 129] width 208 height 23
type input "3,694.00"
click at [733, 619] on input "Apply" at bounding box center [728, 609] width 208 height 23
type input "Successfully Applied"
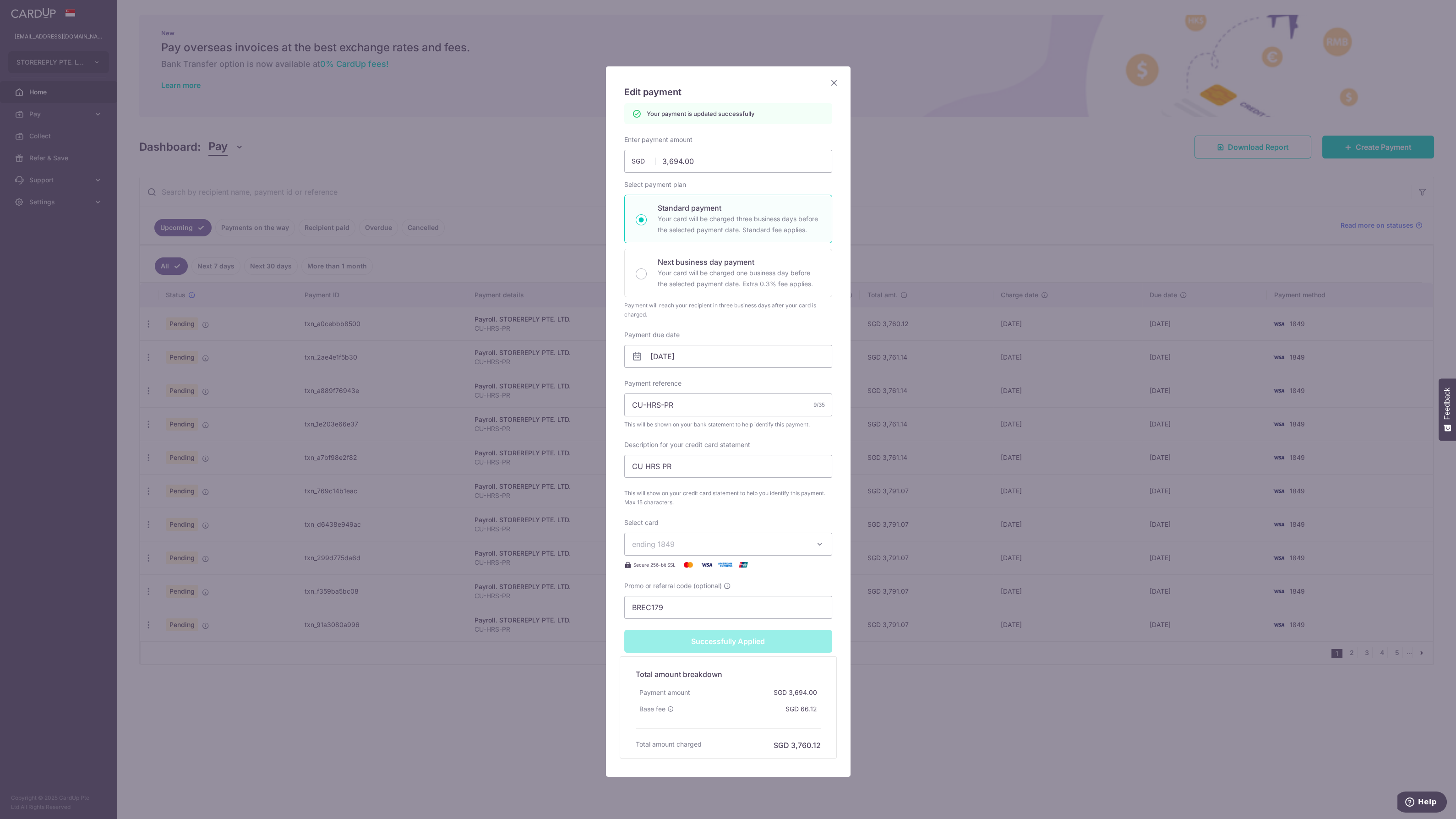
click at [829, 88] on icon "Close" at bounding box center [834, 83] width 11 height 11
